Goal: Information Seeking & Learning: Learn about a topic

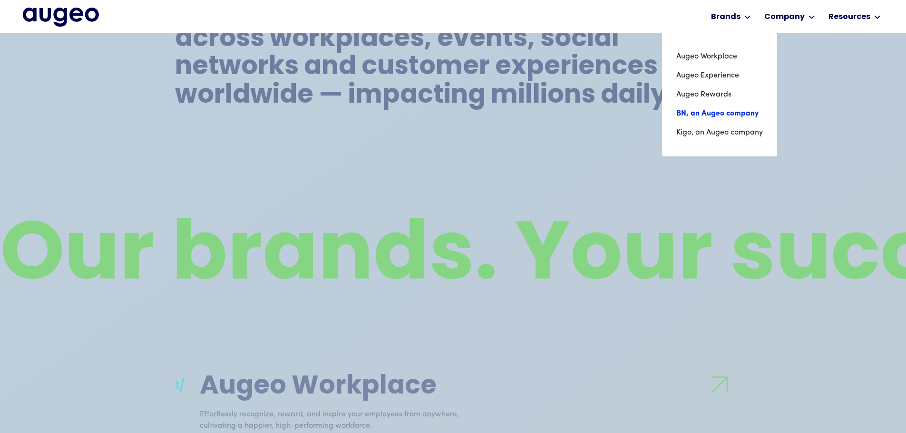
scroll to position [671, 0]
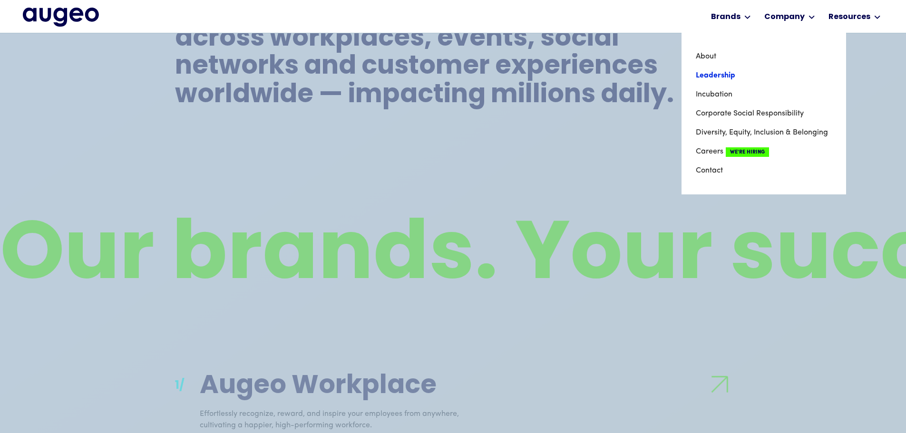
click at [766, 77] on link "Leadership" at bounding box center [764, 75] width 136 height 19
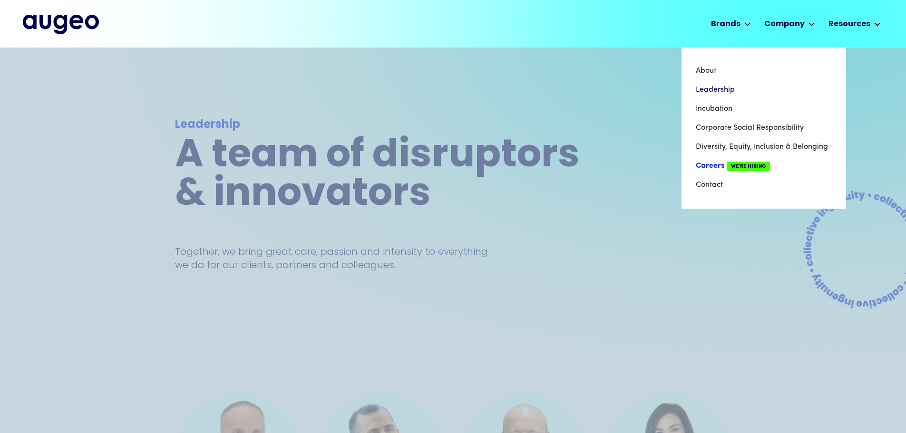
click at [749, 167] on span "We're Hiring" at bounding box center [748, 167] width 43 height 10
click at [702, 166] on link "Careers We're Hiring" at bounding box center [764, 165] width 136 height 19
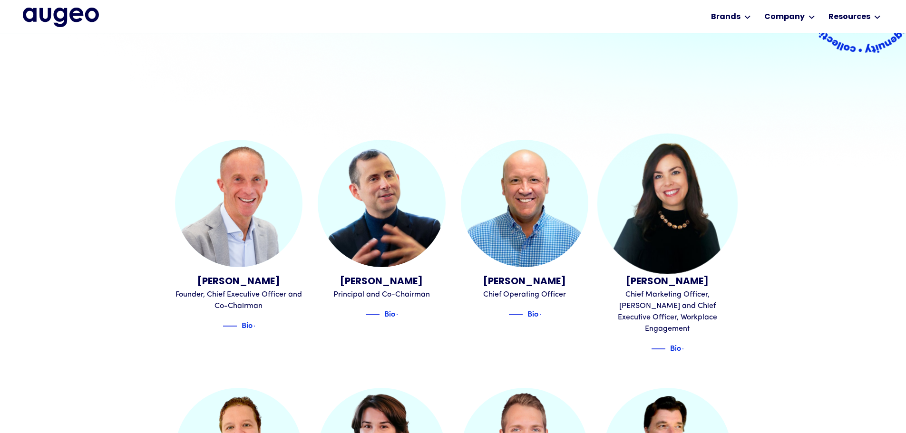
scroll to position [240, 0]
click at [677, 180] on img at bounding box center [667, 204] width 140 height 140
click at [673, 344] on img at bounding box center [671, 349] width 14 height 11
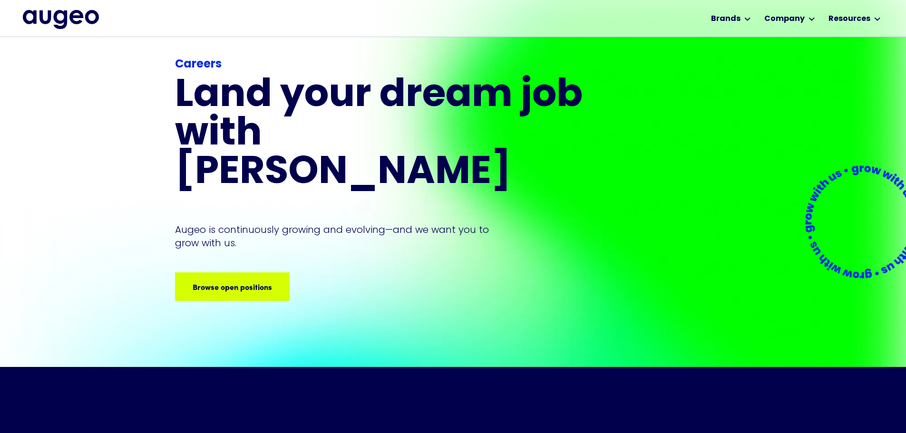
click at [260, 231] on div "Careers Land your dream job﻿ with [PERSON_NAME] is continuously growing and evo…" at bounding box center [380, 178] width 411 height 245
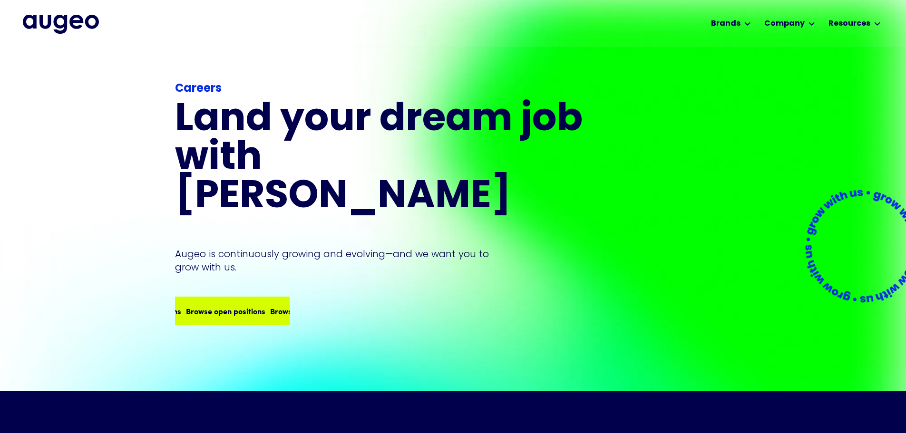
scroll to position [1, 0]
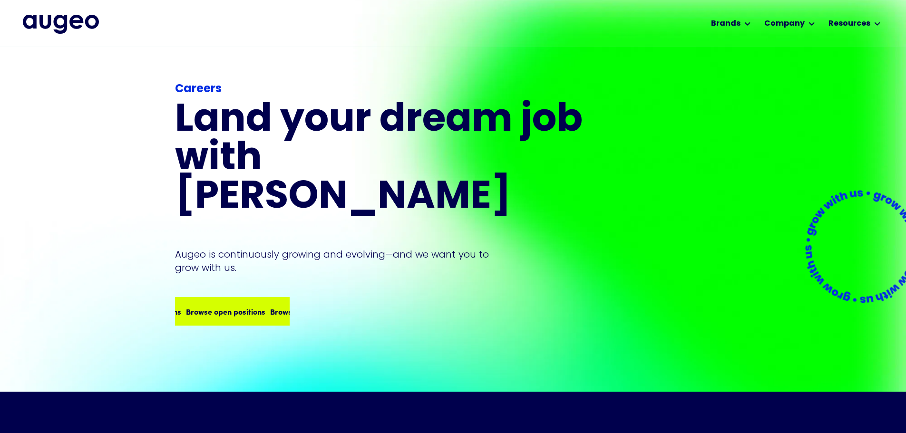
click at [262, 298] on div "Browse open positions Browse open positions Browse open positions Browse open p…" at bounding box center [232, 311] width 113 height 27
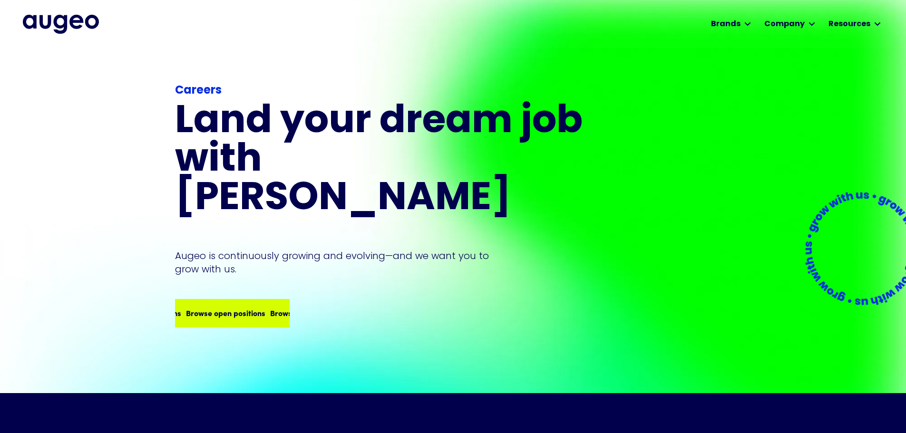
scroll to position [0, 0]
